Goal: Task Accomplishment & Management: Manage account settings

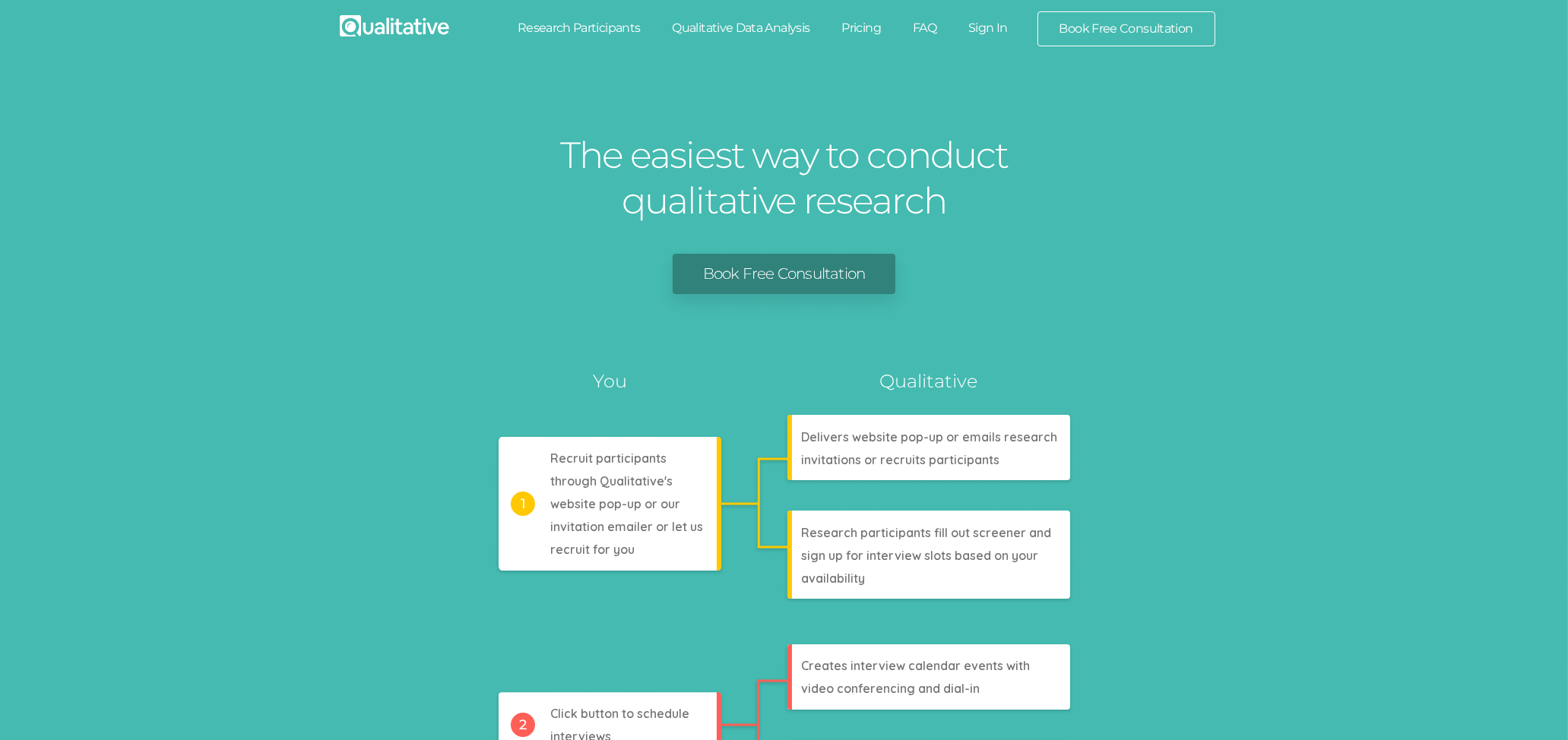
click at [990, 27] on link "Sign In" at bounding box center [987, 28] width 71 height 34
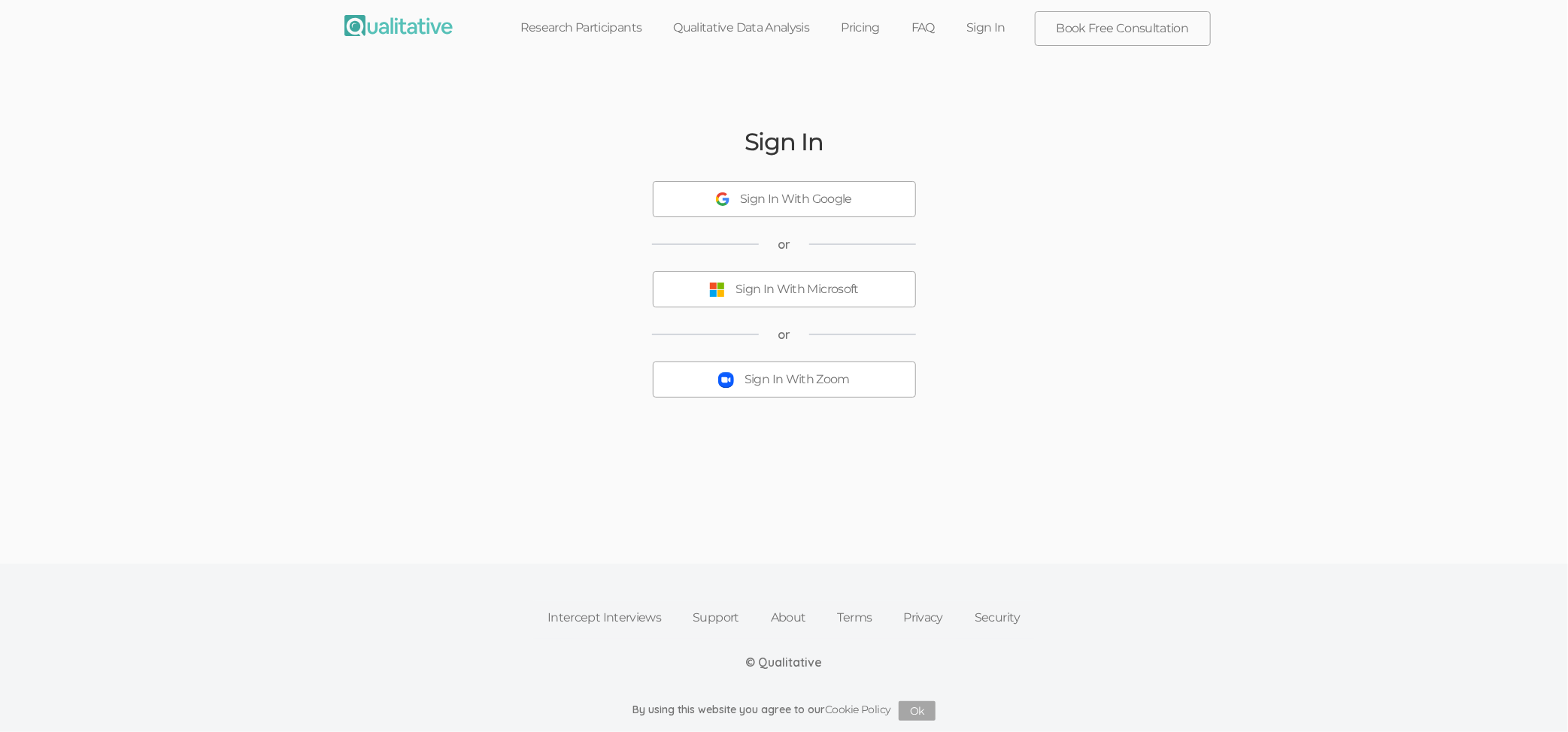
click at [857, 383] on button "Sign In With Zoom" at bounding box center [784, 380] width 263 height 36
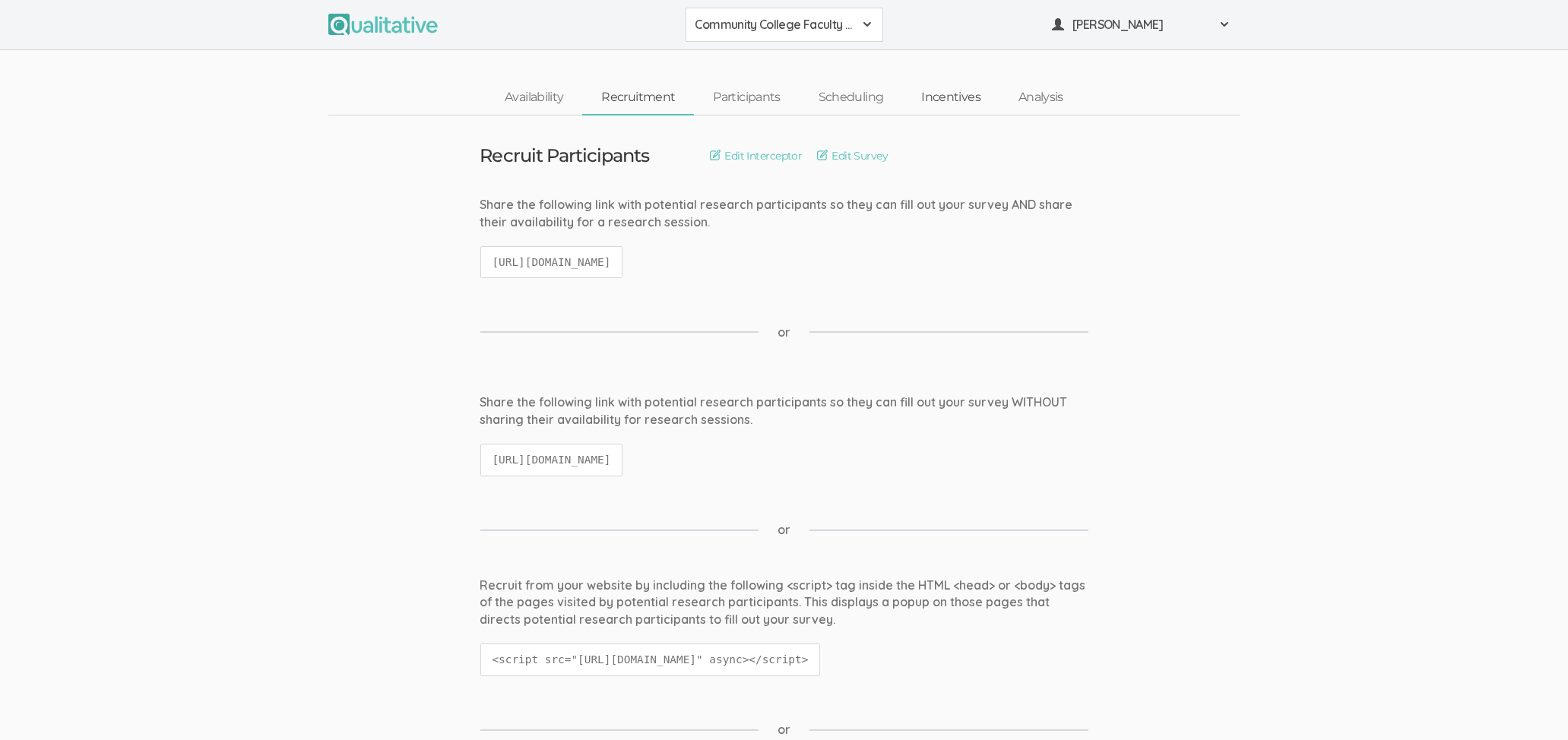
click at [938, 101] on link "Incentives" at bounding box center [951, 98] width 97 height 33
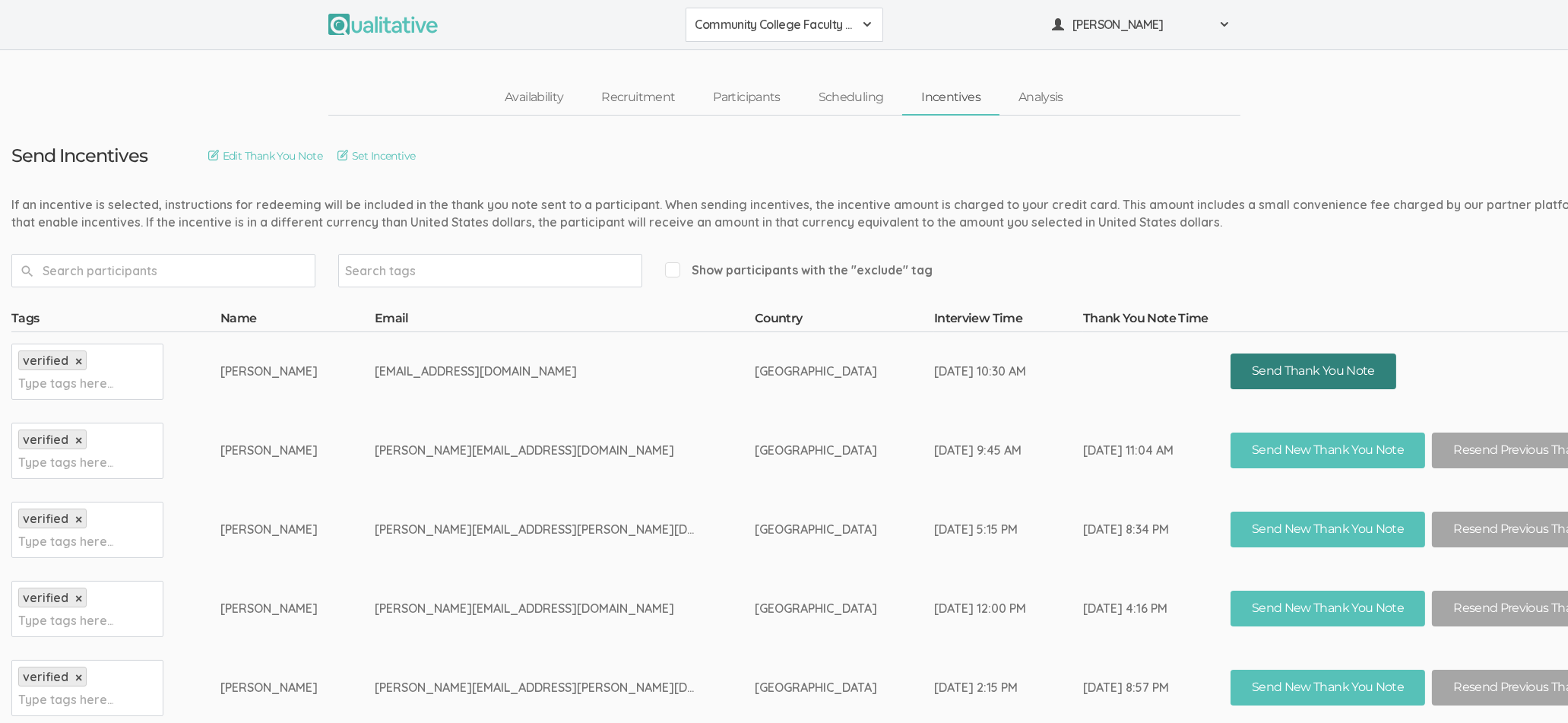
click at [1231, 379] on button "Send Thank You Note" at bounding box center [1313, 371] width 166 height 36
